Goal: Task Accomplishment & Management: Use online tool/utility

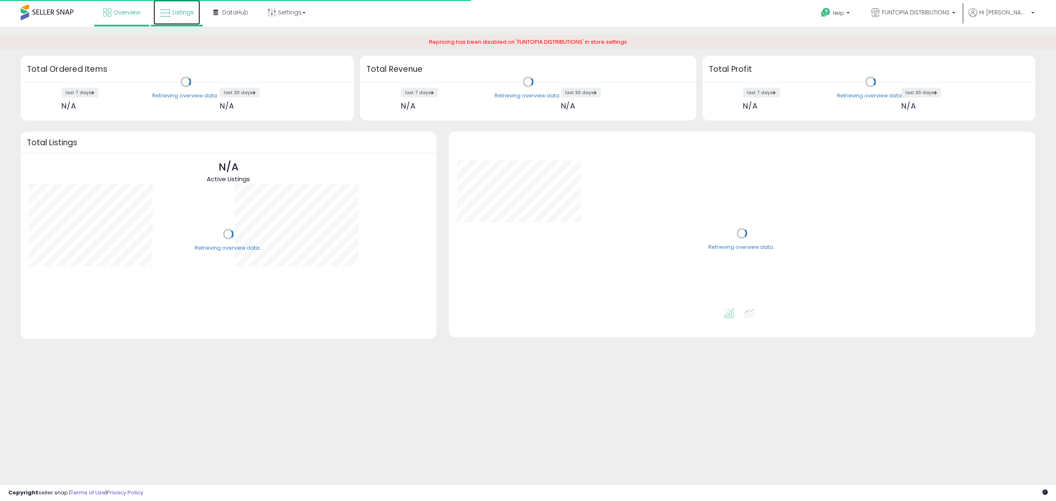
click at [162, 7] on link "Listings" at bounding box center [176, 12] width 47 height 25
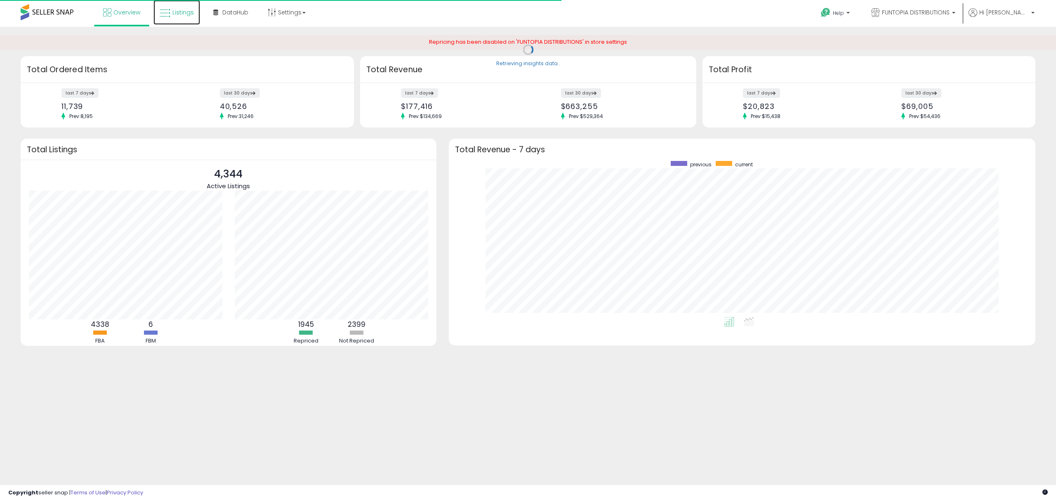
scroll to position [155, 570]
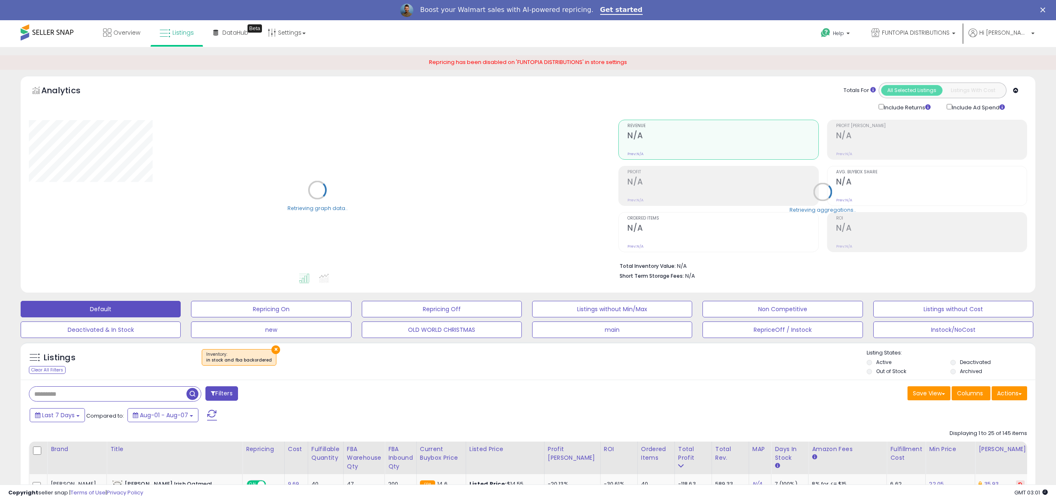
click at [155, 398] on input "text" at bounding box center [107, 393] width 157 height 14
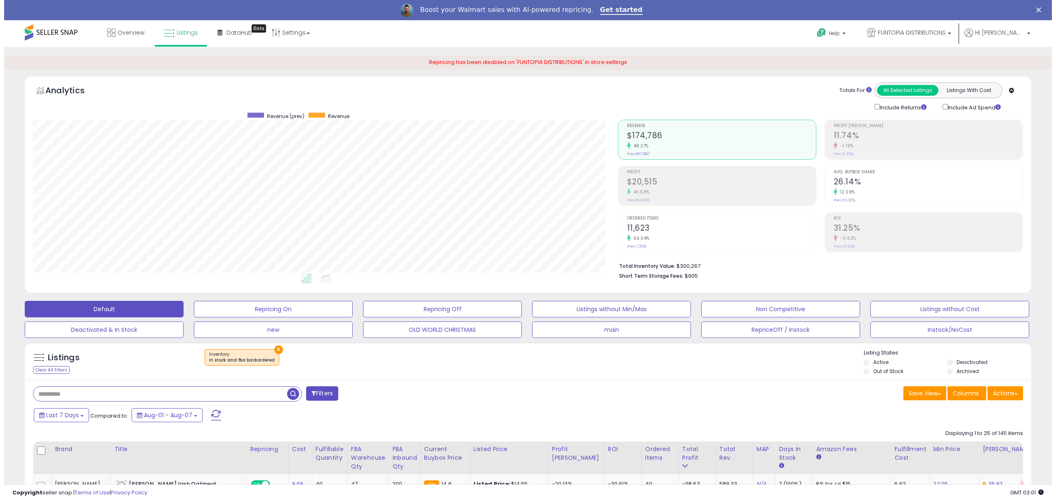
scroll to position [169, 584]
click at [270, 347] on button "×" at bounding box center [274, 349] width 9 height 9
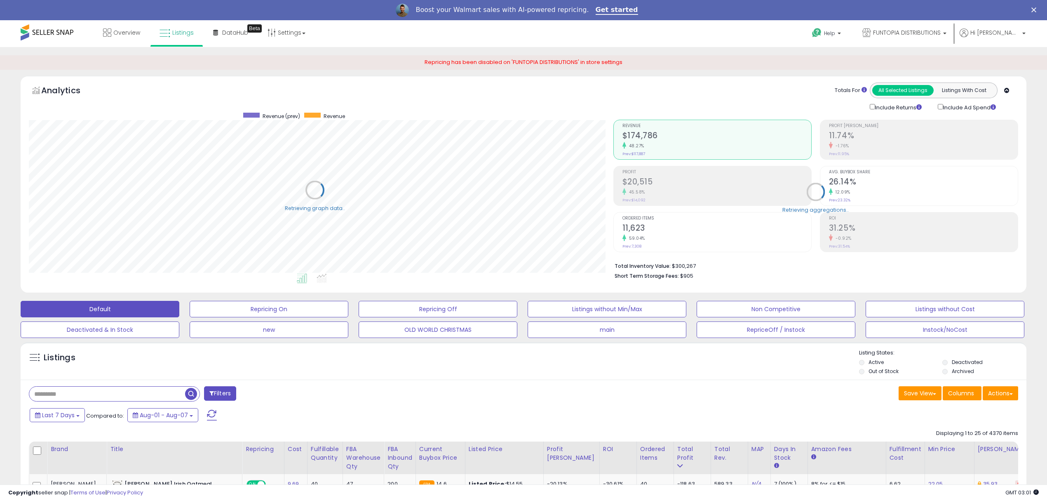
scroll to position [412231, 411815]
click at [1005, 400] on button "Actions" at bounding box center [1000, 393] width 35 height 14
click at [977, 428] on link "Export Visible Columns" at bounding box center [967, 431] width 90 height 13
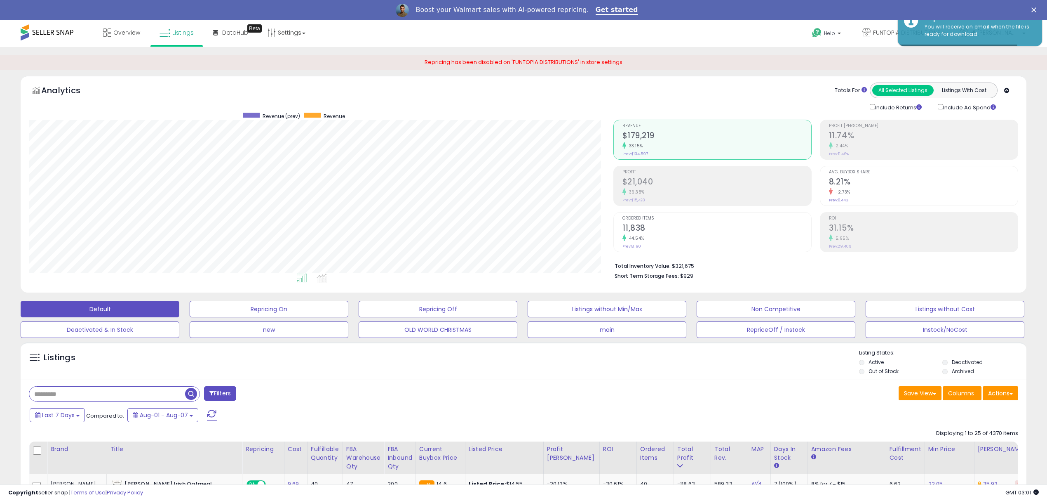
scroll to position [169, 584]
click at [1043, 7] on div "Boost your Walmart sales with AI-powered repricing. Get started" at bounding box center [523, 10] width 1047 height 14
click at [1037, 10] on polygon "Close" at bounding box center [1034, 9] width 5 height 5
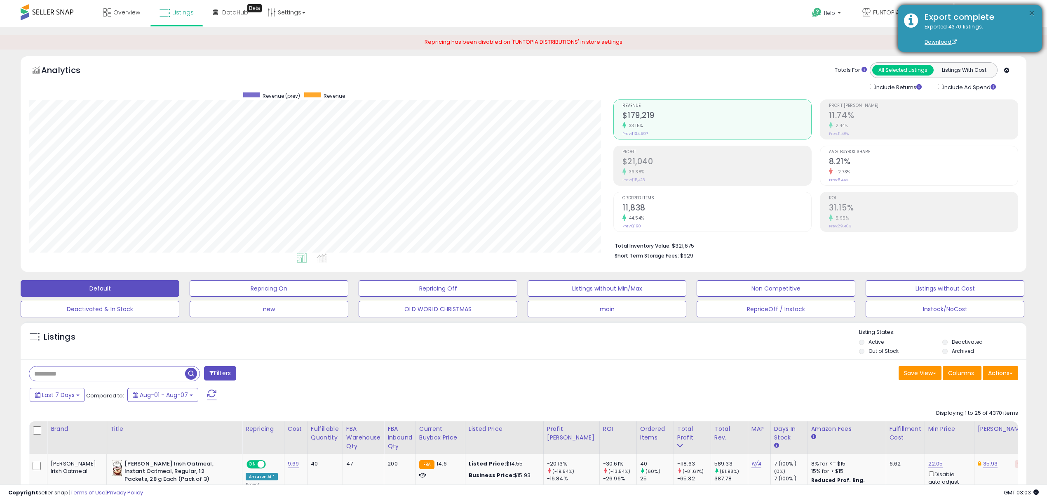
click at [1029, 11] on button "×" at bounding box center [1032, 13] width 7 height 10
